Goal: Contribute content

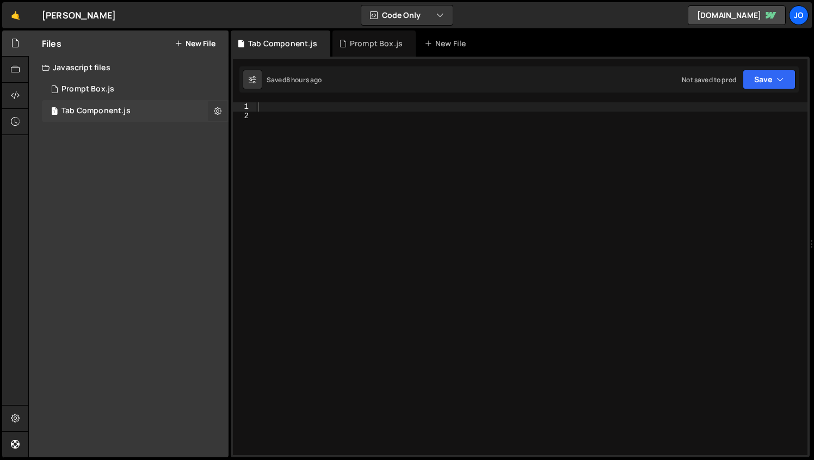
click at [218, 110] on icon at bounding box center [218, 111] width 8 height 10
type input "Tab Component"
radio input "true"
checkbox input "true"
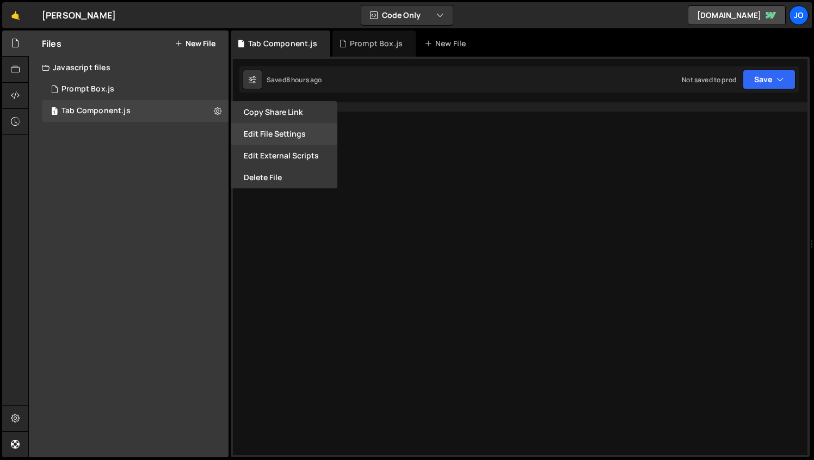
click at [269, 133] on button "Edit File Settings" at bounding box center [284, 134] width 107 height 22
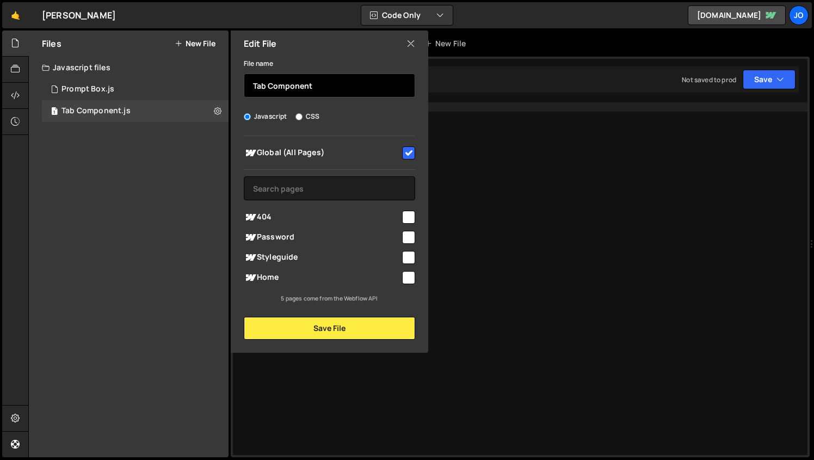
click at [292, 86] on input "Tab Component" at bounding box center [329, 85] width 171 height 24
type input "Prompt Box"
click at [410, 41] on icon at bounding box center [411, 44] width 9 height 12
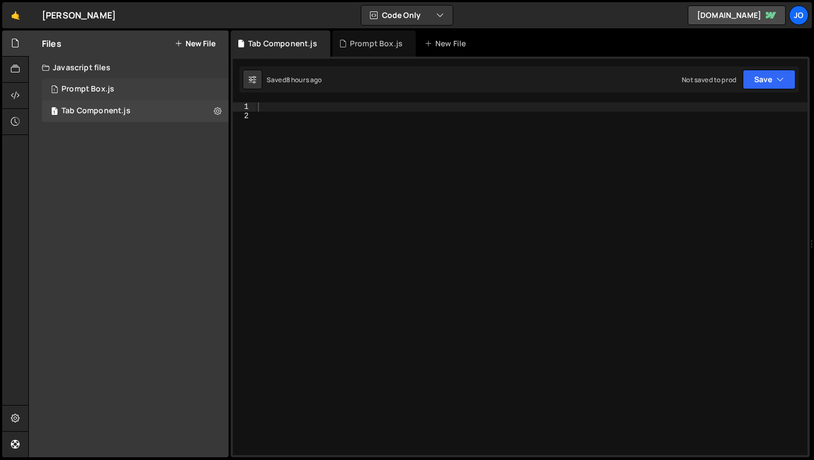
click at [132, 91] on div "1 Prompt Box.js 0" at bounding box center [135, 89] width 187 height 22
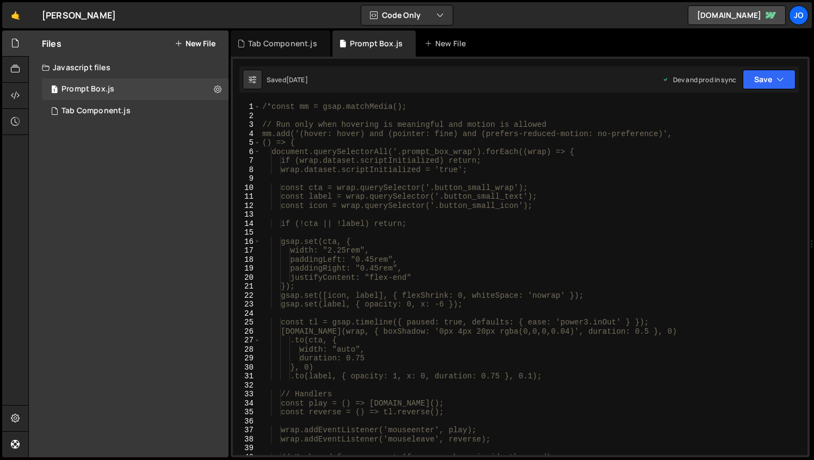
click at [349, 168] on div "/*const mm = gsap.matchMedia(); // Run only when hovering is meaningful and mot…" at bounding box center [819, 413] width 1118 height 622
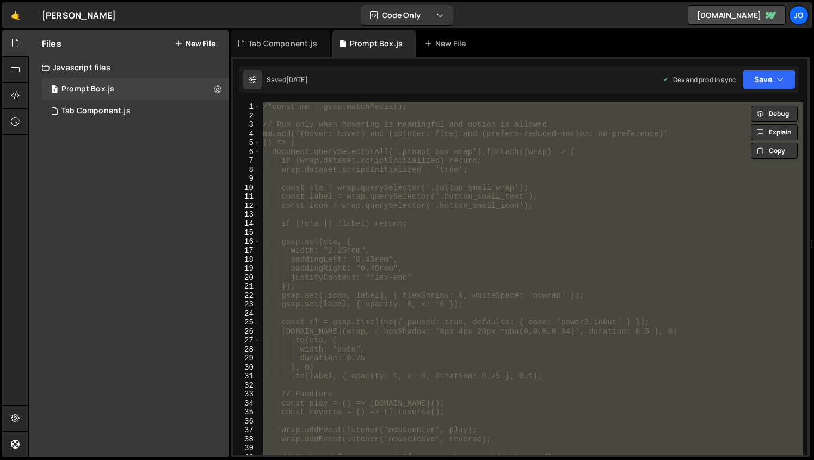
paste textarea "</script>"
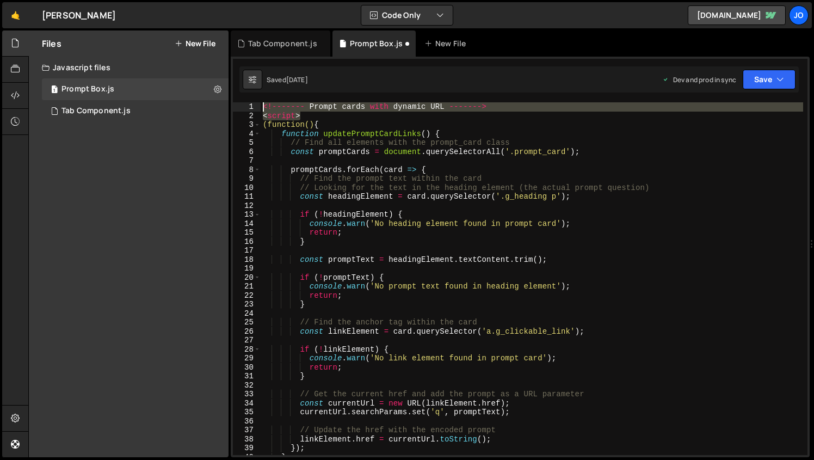
drag, startPoint x: 308, startPoint y: 115, endPoint x: 230, endPoint y: 100, distance: 78.9
click at [231, 100] on div "</script> 1 2 3 4 5 6 7 8 9 10 11 12 13 14 15 16 17 18 19 20 21 22 23 24 25 26 …" at bounding box center [520, 257] width 579 height 401
type textarea "<!------- Prompt cards with dynamic URL -------> <script>"
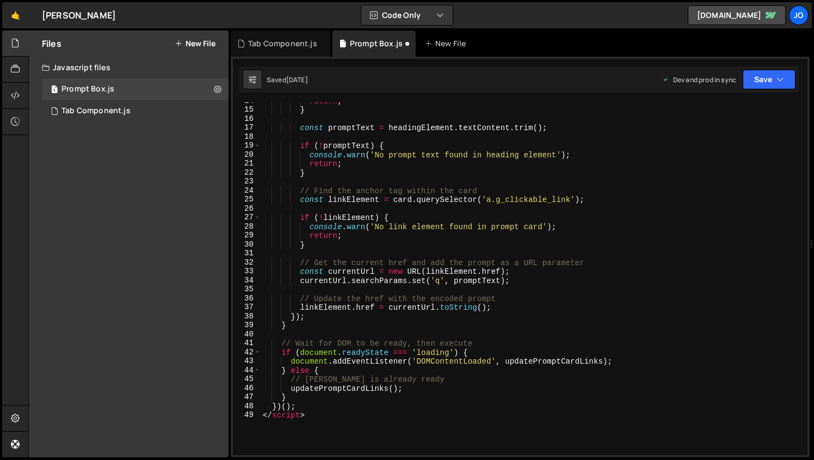
scroll to position [259, 0]
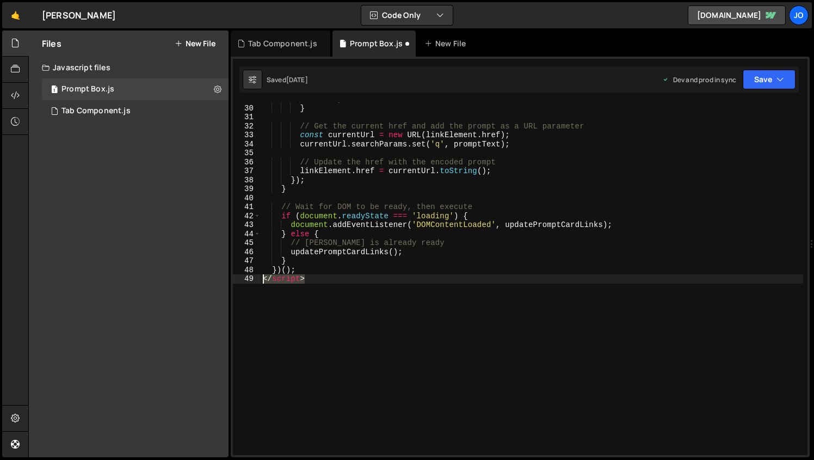
drag, startPoint x: 311, startPoint y: 279, endPoint x: 223, endPoint y: 276, distance: 88.2
click at [223, 276] on div "Files New File Javascript files 1 Prompt Box.js 0 1 Tab Component.js 0 CSS file…" at bounding box center [421, 243] width 786 height 427
type textarea "</script>"
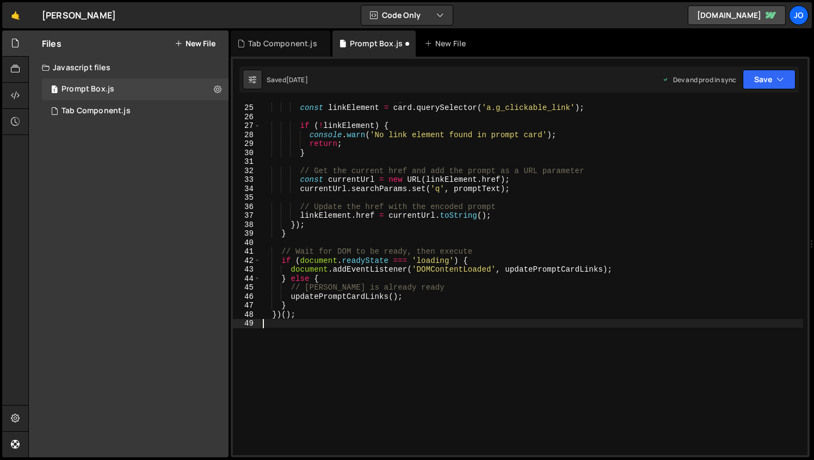
scroll to position [0, 0]
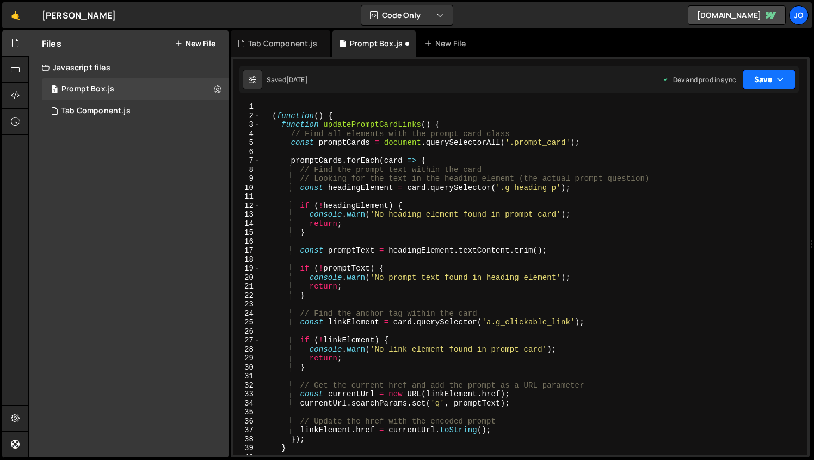
click at [754, 76] on button "Save" at bounding box center [769, 80] width 53 height 20
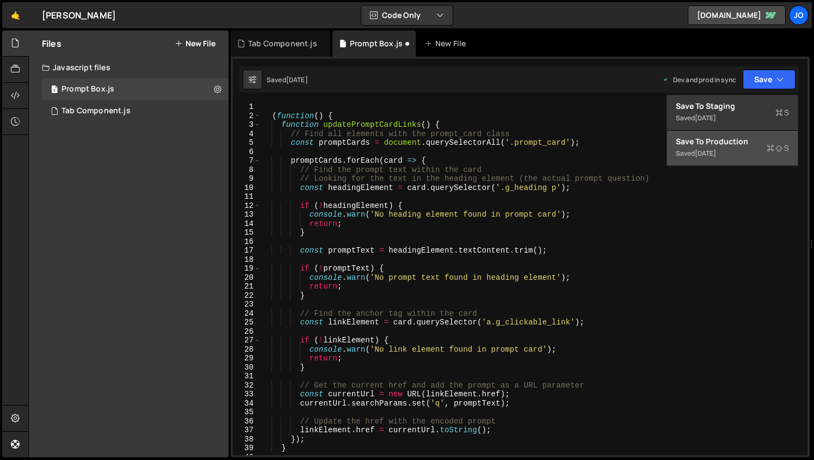
click at [718, 146] on div "Save to Production S" at bounding box center [732, 141] width 113 height 11
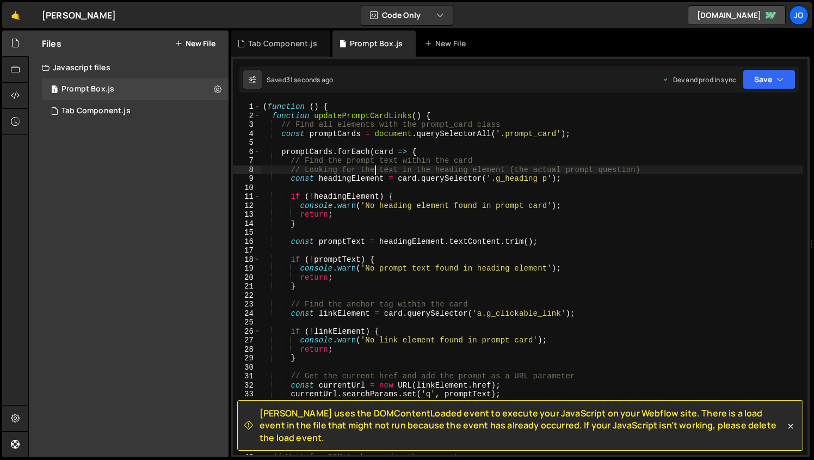
click at [375, 171] on div "( function ( ) { function updatePromptCardLinks ( ) { // Find all elements with…" at bounding box center [532, 287] width 543 height 371
type textarea "})();"
